Goal: Task Accomplishment & Management: Manage account settings

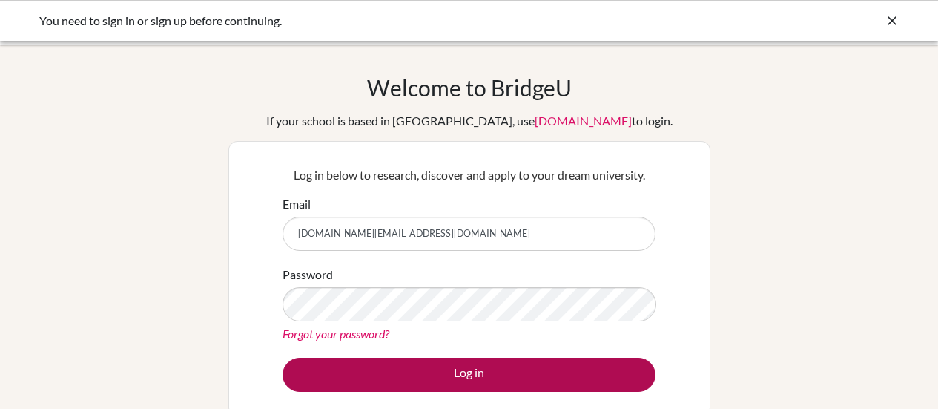
scroll to position [110, 0]
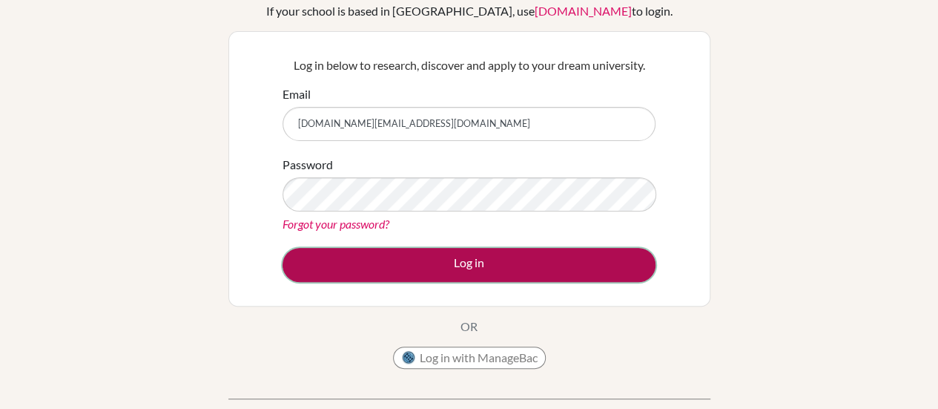
click at [438, 257] on button "Log in" at bounding box center [469, 265] width 373 height 34
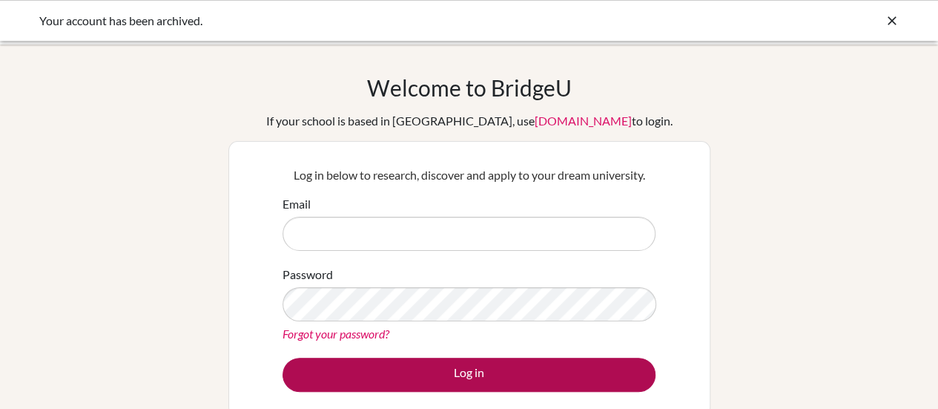
type input "[DOMAIN_NAME][EMAIL_ADDRESS][DOMAIN_NAME]"
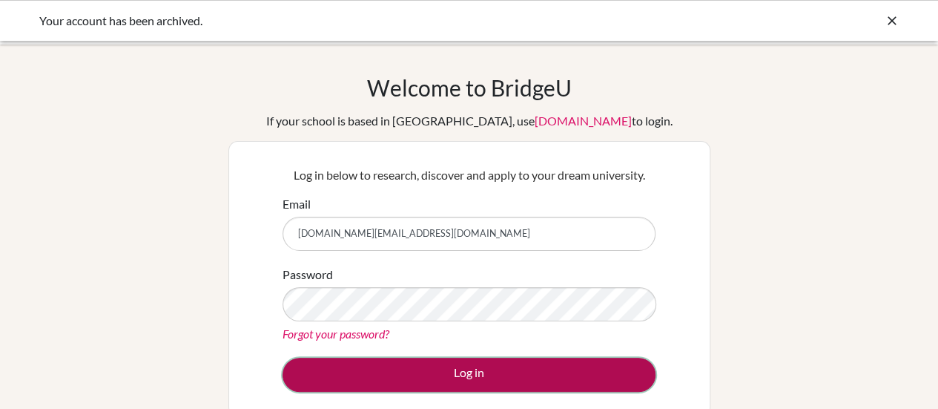
click at [470, 369] on button "Log in" at bounding box center [469, 374] width 373 height 34
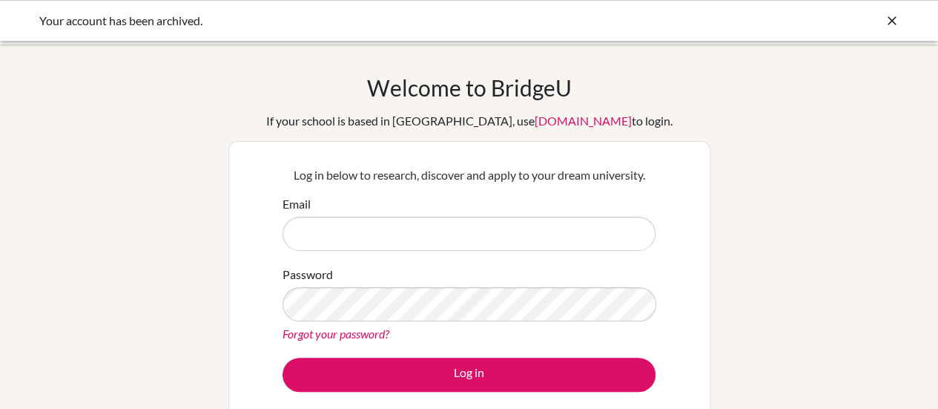
type input "[DOMAIN_NAME][EMAIL_ADDRESS][DOMAIN_NAME]"
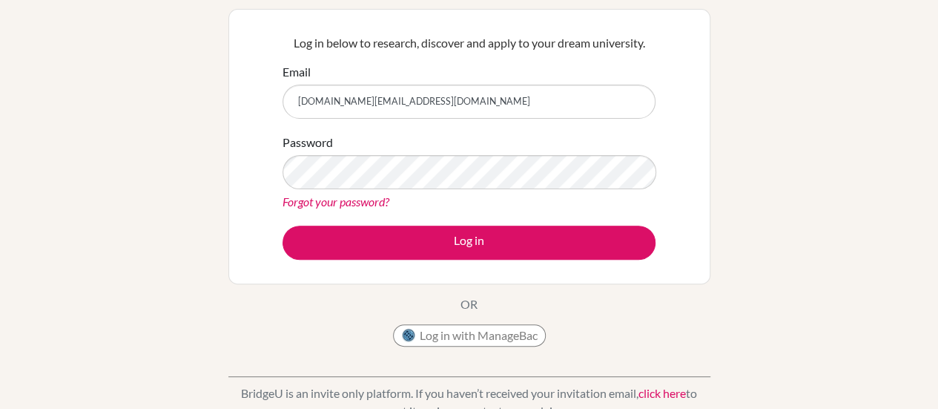
scroll to position [129, 0]
